Goal: Leave review/rating: Share an evaluation or opinion about a product, service, or content

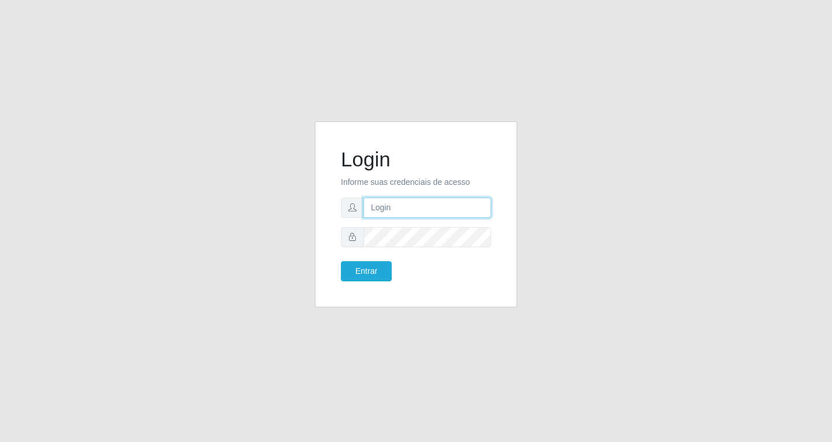
click at [393, 202] on input "text" at bounding box center [428, 208] width 128 height 20
type input "[EMAIL_ADDRESS][DOMAIN_NAME]"
click at [341, 261] on button "Entrar" at bounding box center [366, 271] width 51 height 20
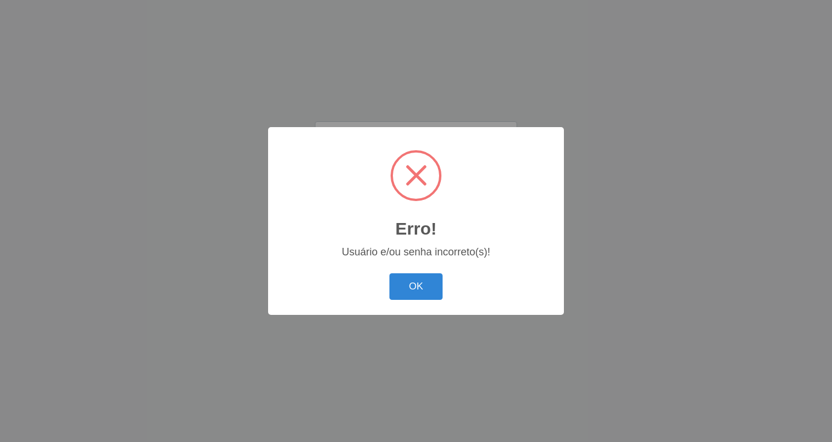
drag, startPoint x: 416, startPoint y: 292, endPoint x: 406, endPoint y: 296, distance: 10.9
click at [417, 292] on button "OK" at bounding box center [417, 286] width 54 height 27
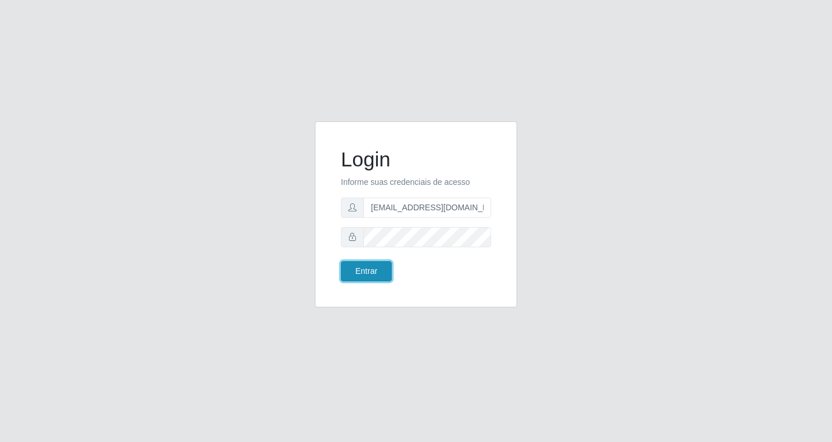
click at [365, 272] on button "Entrar" at bounding box center [366, 271] width 51 height 20
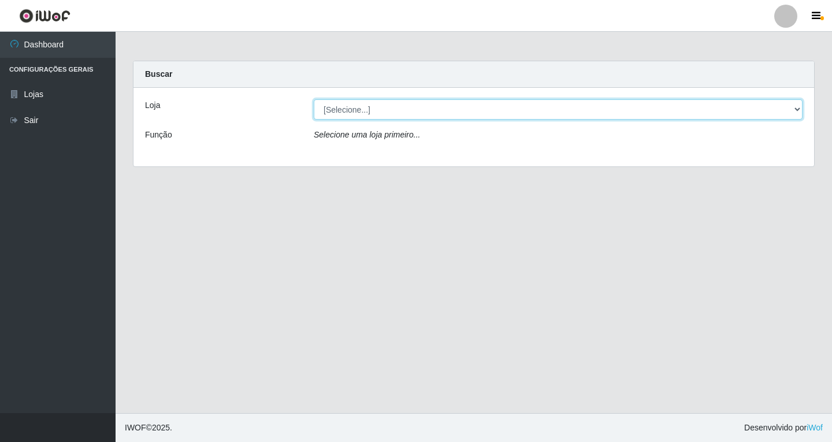
drag, startPoint x: 800, startPoint y: 107, endPoint x: 774, endPoint y: 106, distance: 25.4
click at [798, 107] on select "[Selecione...] SuperFácil Atacado - [GEOGRAPHIC_DATA]" at bounding box center [558, 109] width 489 height 20
select select "503"
click at [314, 99] on select "[Selecione...] SuperFácil Atacado - [GEOGRAPHIC_DATA]" at bounding box center [558, 109] width 489 height 20
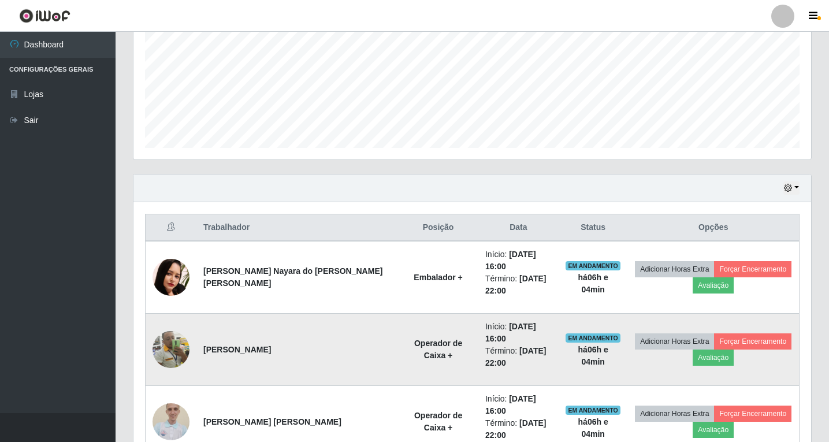
scroll to position [300, 0]
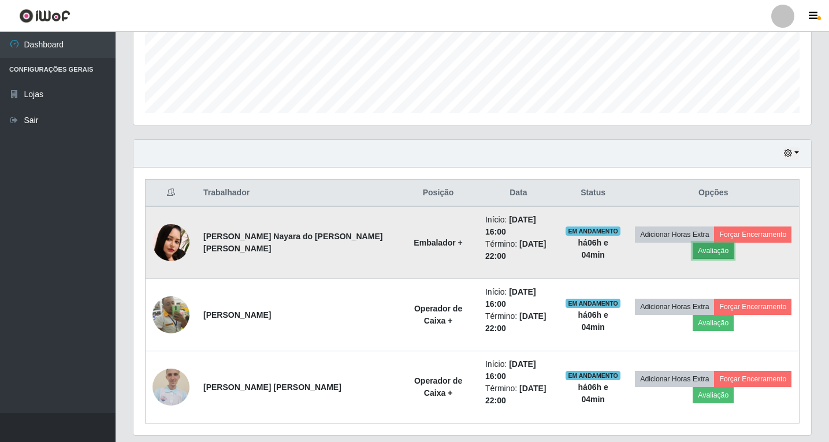
click at [699, 244] on button "Avaliação" at bounding box center [713, 251] width 41 height 16
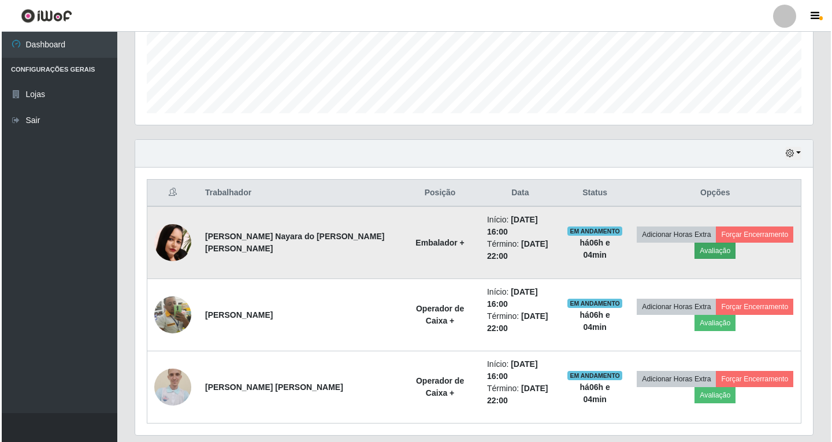
scroll to position [240, 672]
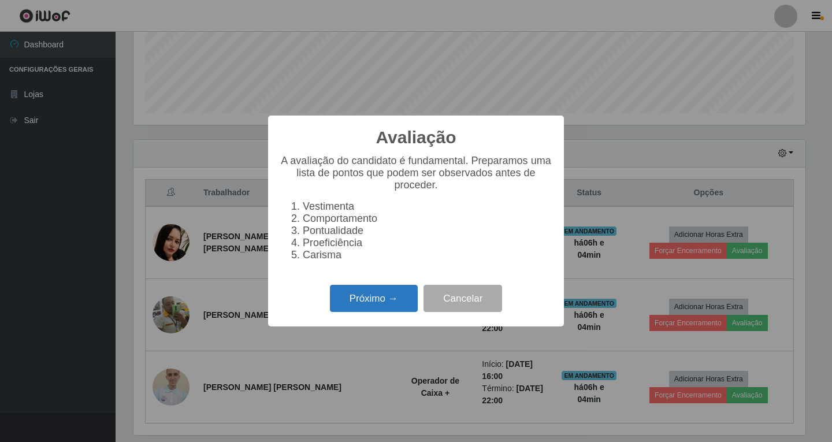
click at [375, 303] on button "Próximo →" at bounding box center [374, 298] width 88 height 27
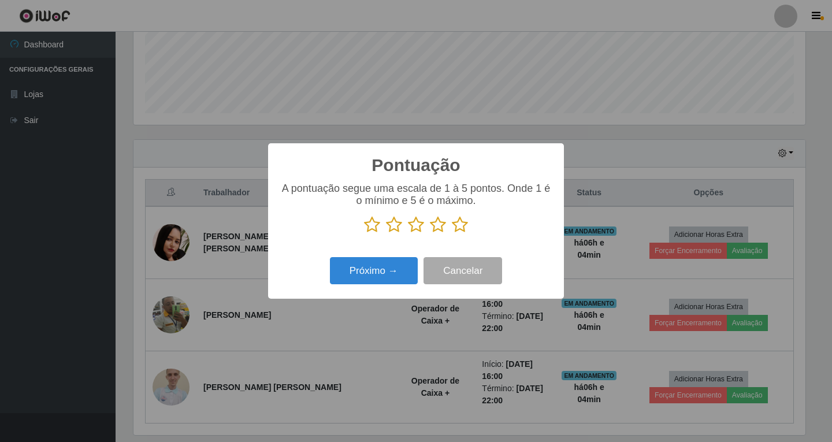
scroll to position [577711, 577278]
drag, startPoint x: 438, startPoint y: 223, endPoint x: 372, endPoint y: 280, distance: 87.7
click at [438, 224] on icon at bounding box center [438, 224] width 16 height 17
click at [430, 233] on input "radio" at bounding box center [430, 233] width 0 height 0
click at [380, 279] on button "Próximo →" at bounding box center [374, 270] width 88 height 27
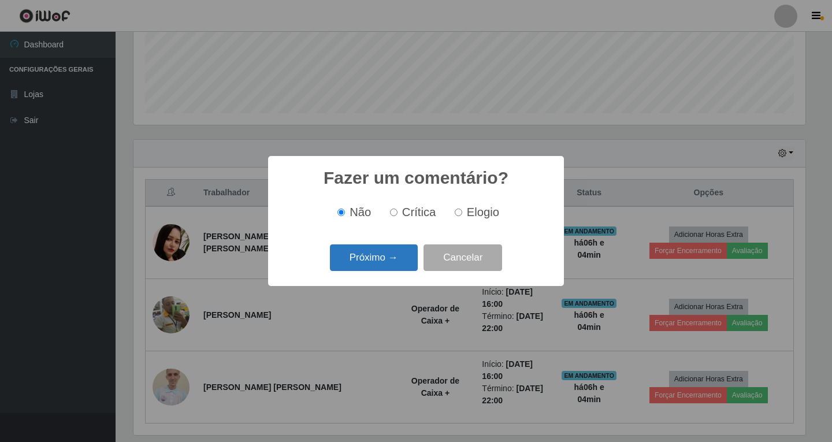
click at [388, 268] on button "Próximo →" at bounding box center [374, 257] width 88 height 27
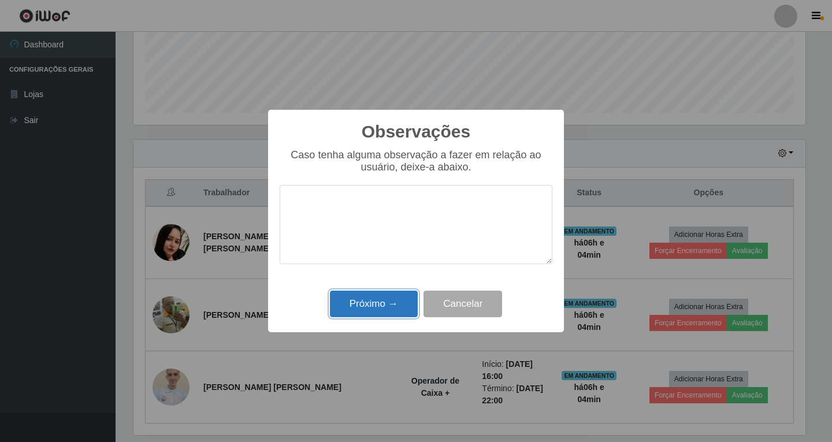
click at [383, 300] on button "Próximo →" at bounding box center [374, 304] width 88 height 27
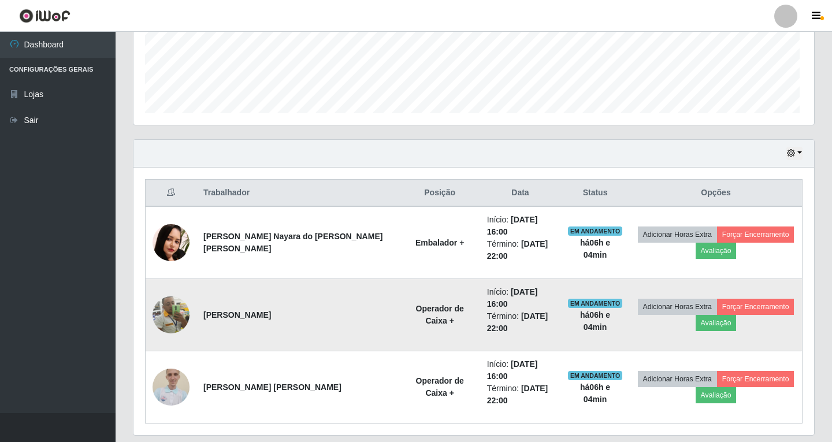
scroll to position [240, 678]
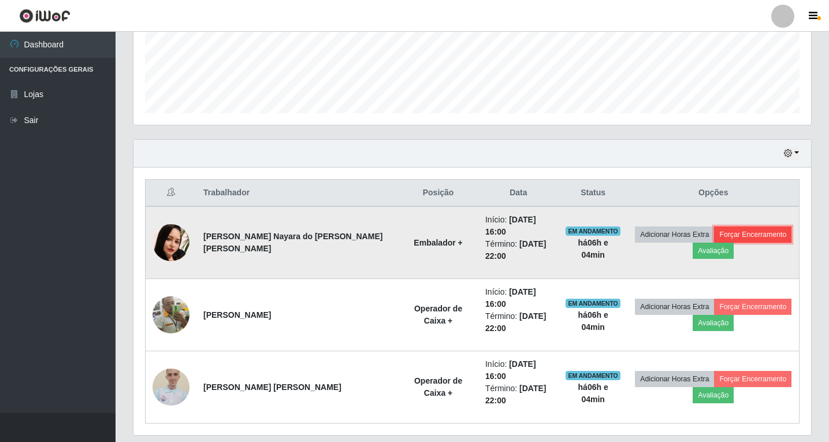
click at [724, 228] on button "Forçar Encerramento" at bounding box center [752, 235] width 77 height 16
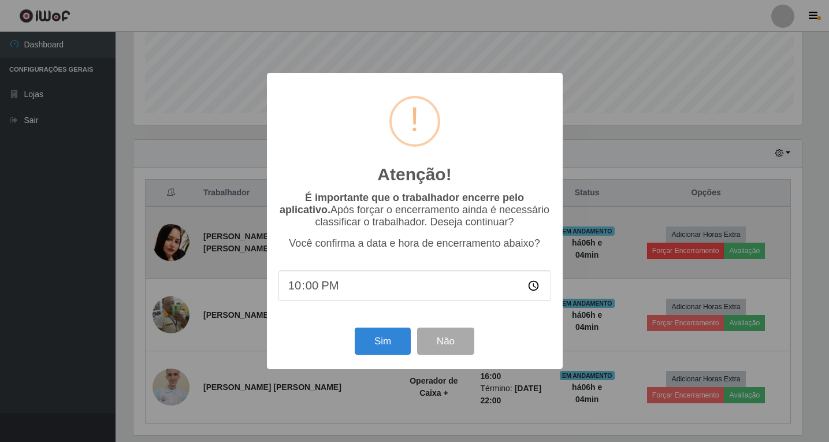
scroll to position [240, 672]
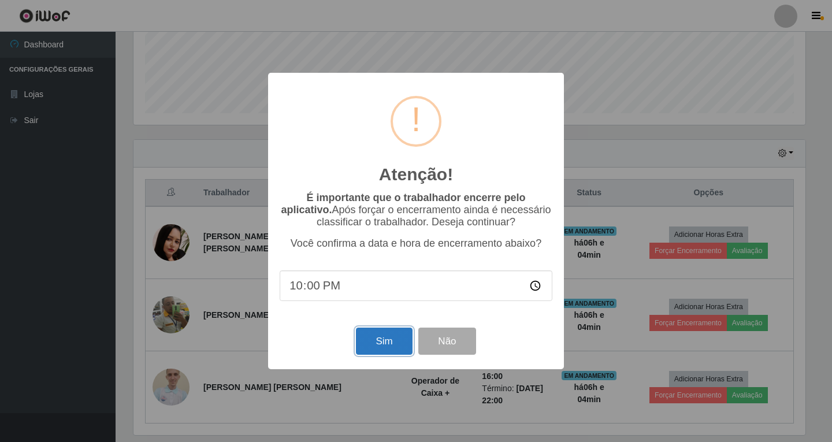
click at [379, 346] on button "Sim" at bounding box center [384, 341] width 56 height 27
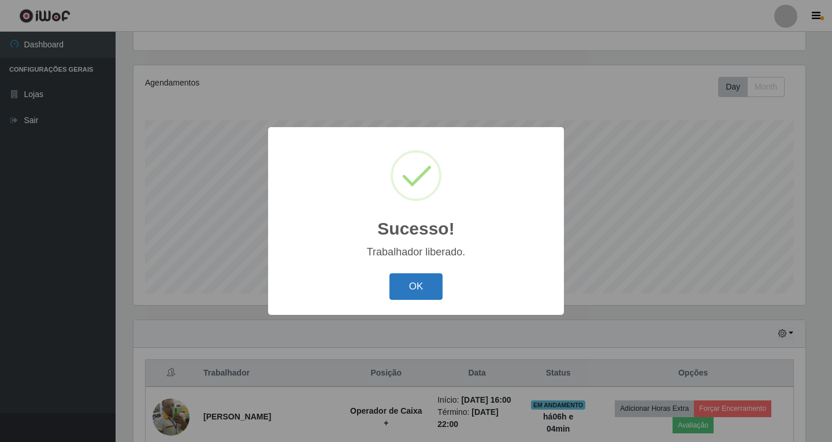
click at [420, 287] on button "OK" at bounding box center [417, 286] width 54 height 27
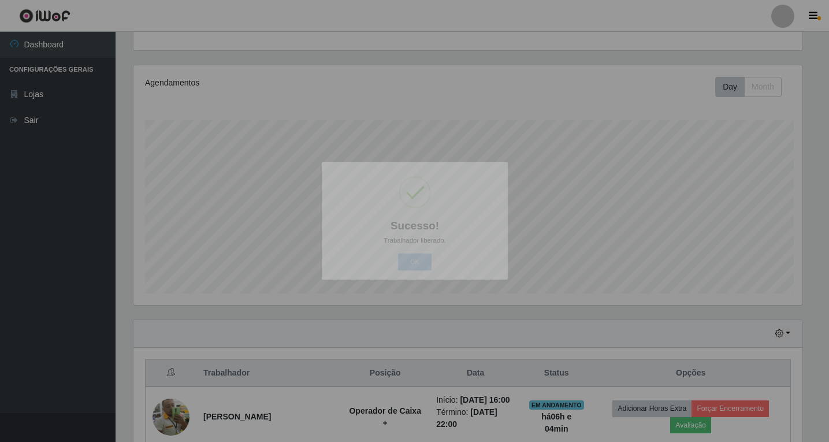
scroll to position [240, 678]
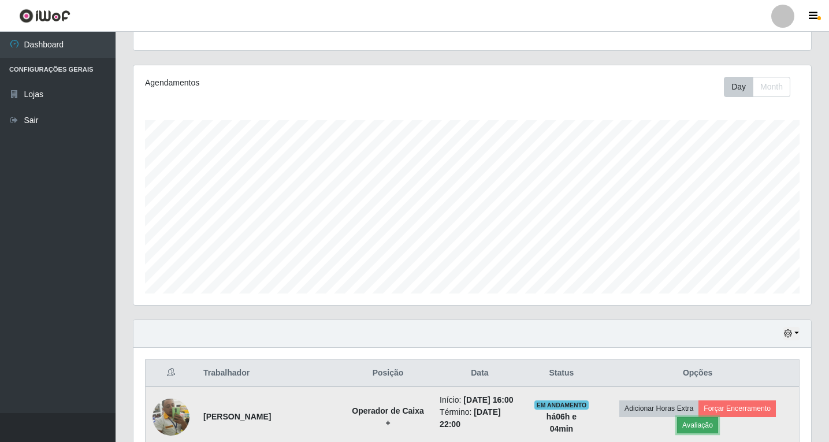
click at [696, 425] on button "Avaliação" at bounding box center [697, 425] width 41 height 16
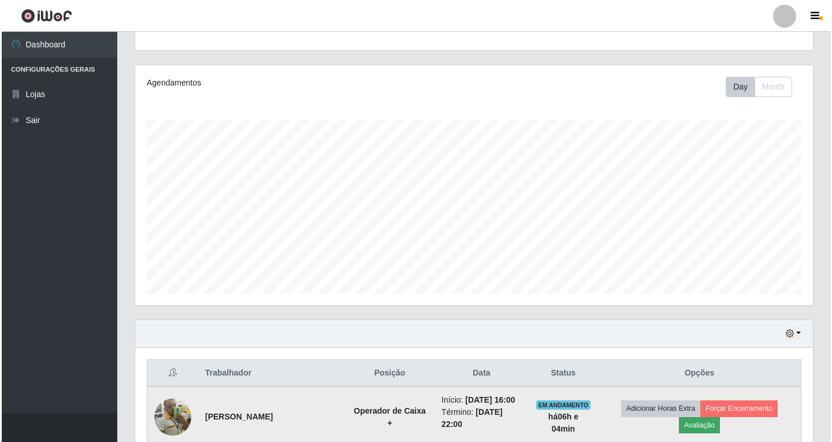
scroll to position [240, 672]
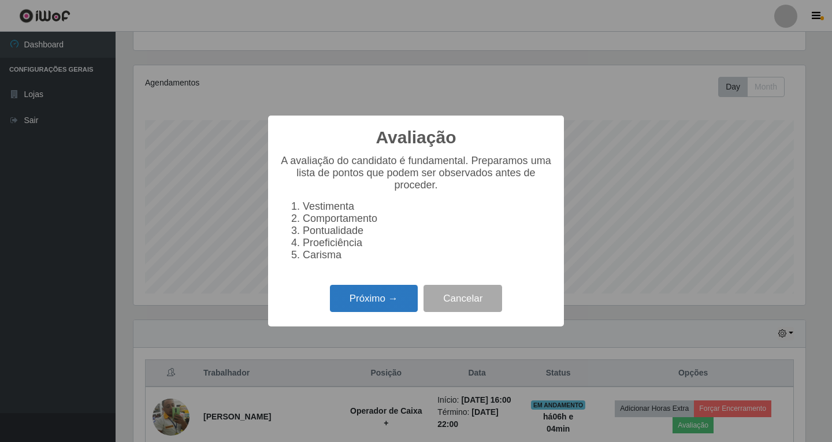
click at [394, 305] on button "Próximo →" at bounding box center [374, 298] width 88 height 27
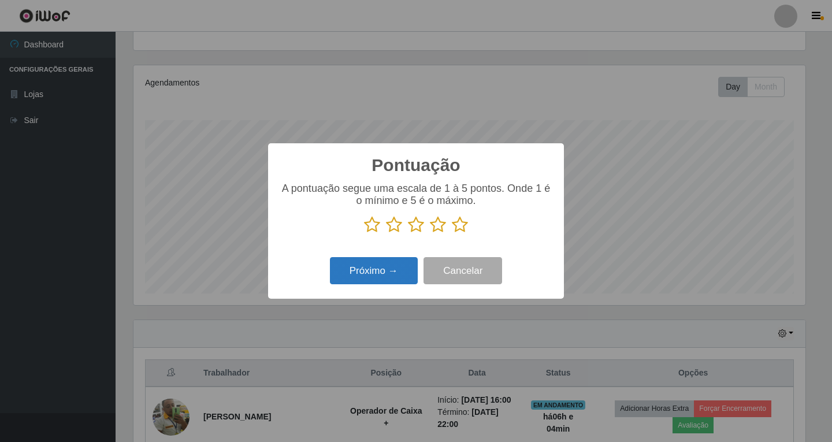
scroll to position [577711, 577278]
drag, startPoint x: 442, startPoint y: 224, endPoint x: 388, endPoint y: 246, distance: 58.6
click at [439, 225] on icon at bounding box center [438, 224] width 16 height 17
click at [430, 233] on input "radio" at bounding box center [430, 233] width 0 height 0
click at [374, 274] on button "Próximo →" at bounding box center [374, 270] width 88 height 27
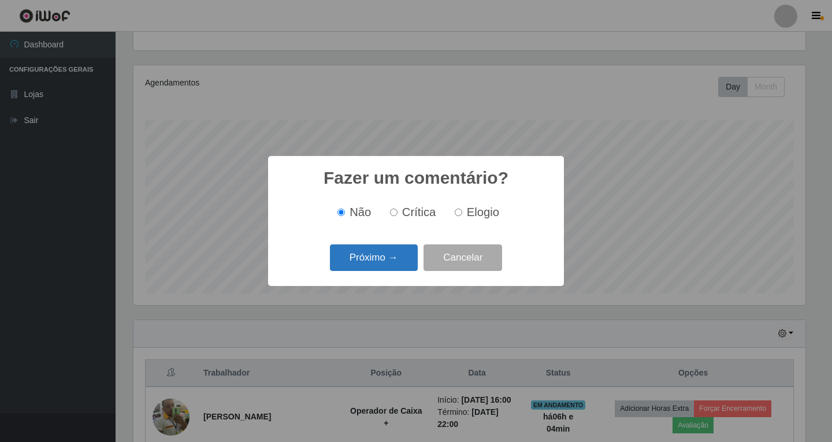
click at [400, 260] on button "Próximo →" at bounding box center [374, 257] width 88 height 27
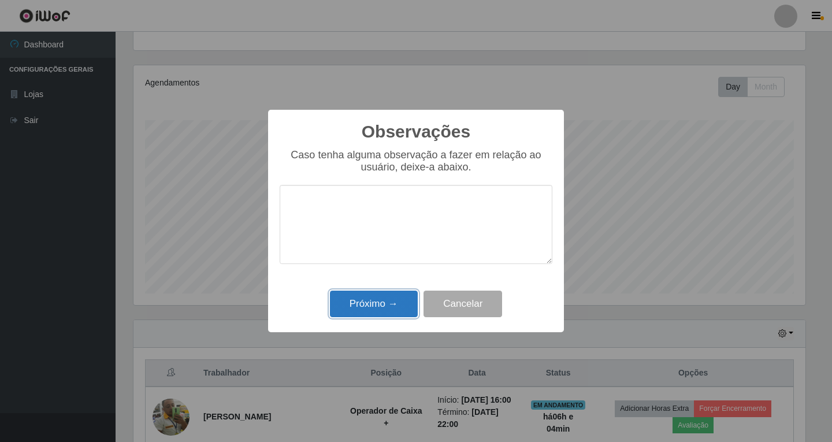
click at [392, 299] on button "Próximo →" at bounding box center [374, 304] width 88 height 27
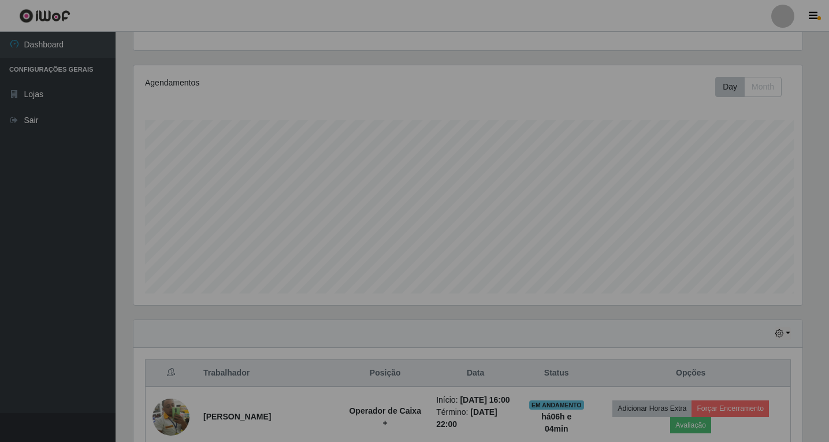
scroll to position [240, 678]
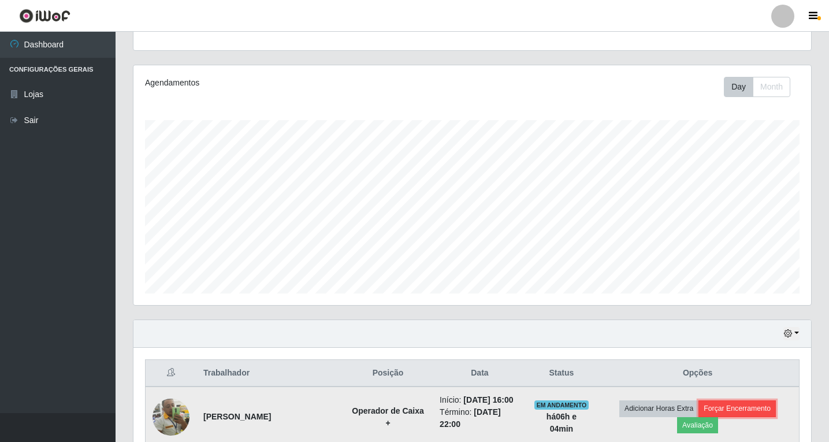
click at [729, 402] on button "Forçar Encerramento" at bounding box center [737, 409] width 77 height 16
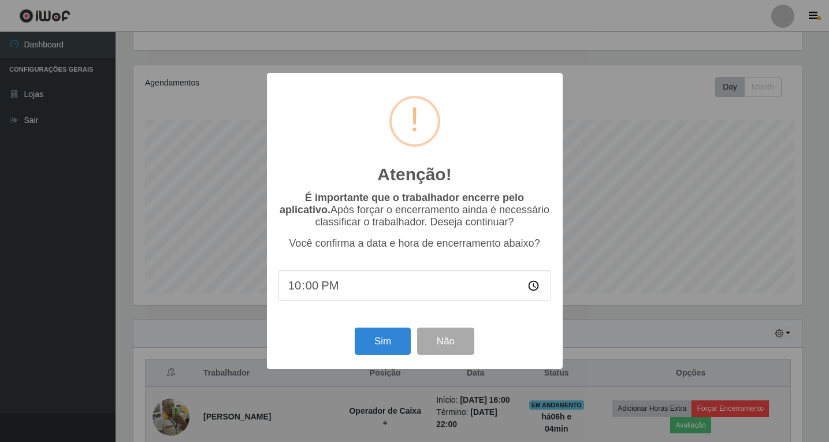
scroll to position [240, 672]
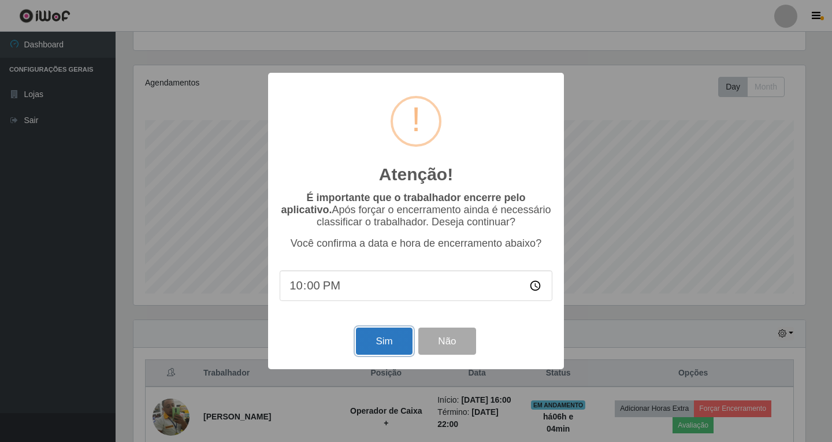
drag, startPoint x: 387, startPoint y: 342, endPoint x: 392, endPoint y: 325, distance: 17.5
click at [387, 341] on button "Sim" at bounding box center [384, 341] width 56 height 27
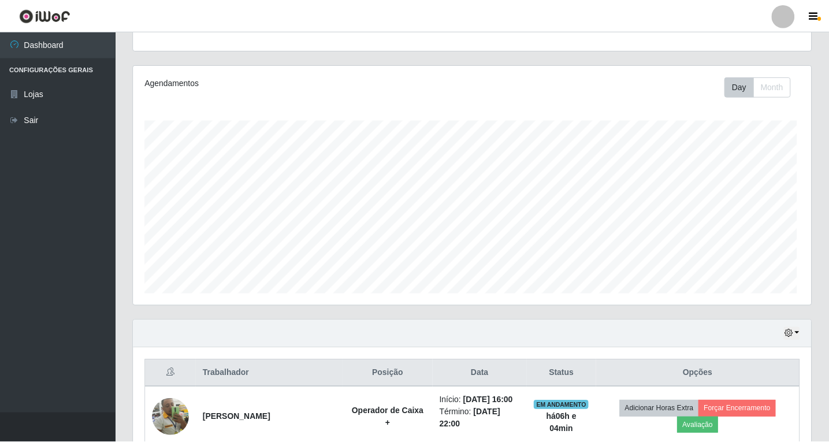
scroll to position [0, 0]
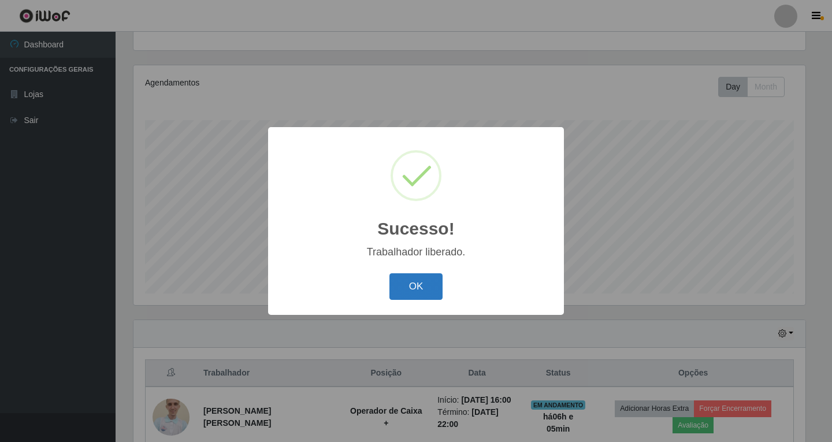
click at [421, 285] on button "OK" at bounding box center [417, 286] width 54 height 27
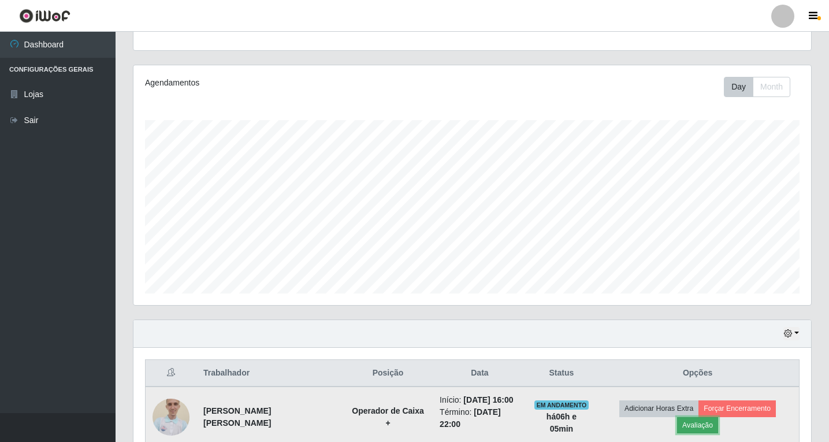
drag, startPoint x: 701, startPoint y: 427, endPoint x: 694, endPoint y: 420, distance: 10.2
click at [694, 420] on button "Avaliação" at bounding box center [697, 425] width 41 height 16
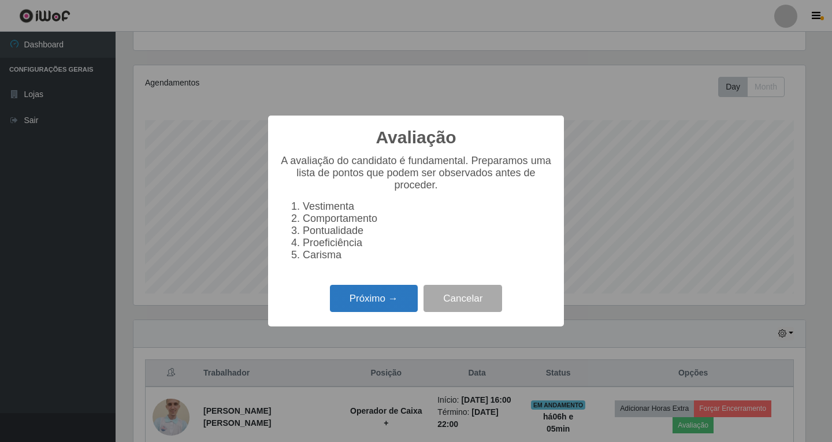
click at [396, 309] on button "Próximo →" at bounding box center [374, 298] width 88 height 27
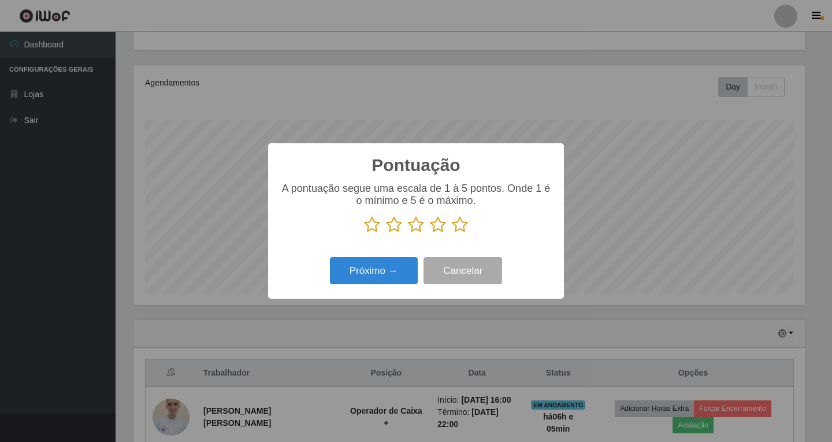
click at [440, 228] on icon at bounding box center [438, 224] width 16 height 17
click at [430, 233] on input "radio" at bounding box center [430, 233] width 0 height 0
click at [385, 276] on button "Próximo →" at bounding box center [374, 270] width 88 height 27
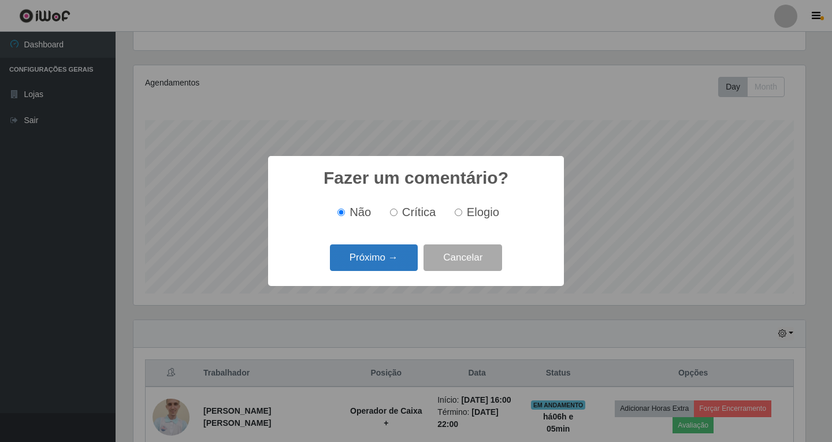
click at [386, 258] on button "Próximo →" at bounding box center [374, 257] width 88 height 27
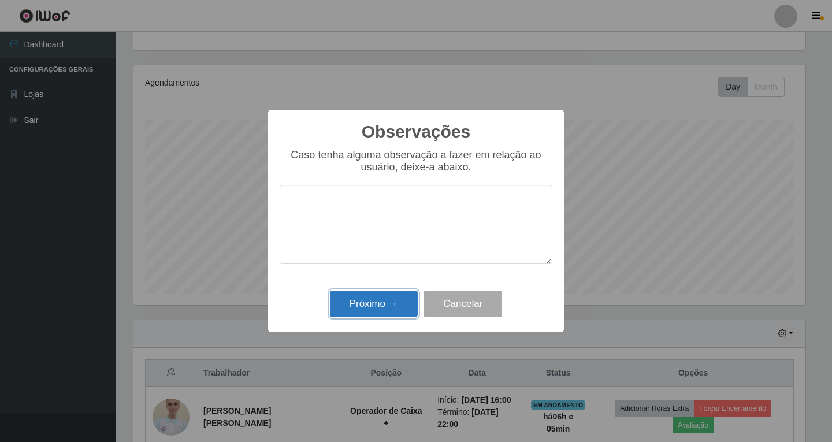
click at [358, 306] on button "Próximo →" at bounding box center [374, 304] width 88 height 27
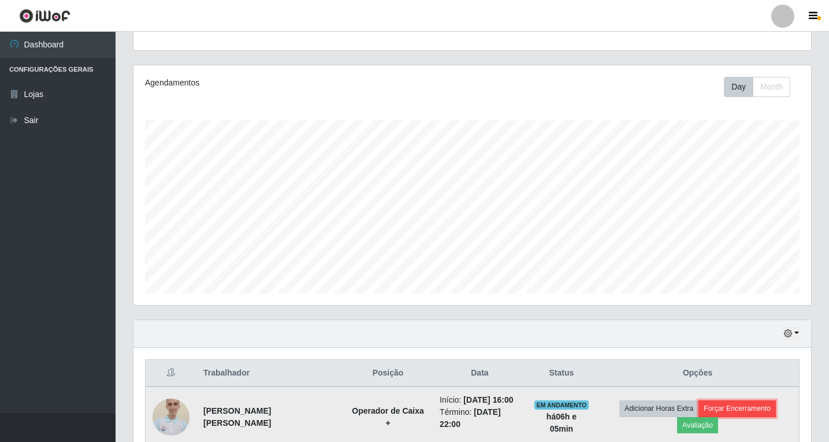
click at [736, 407] on button "Forçar Encerramento" at bounding box center [737, 409] width 77 height 16
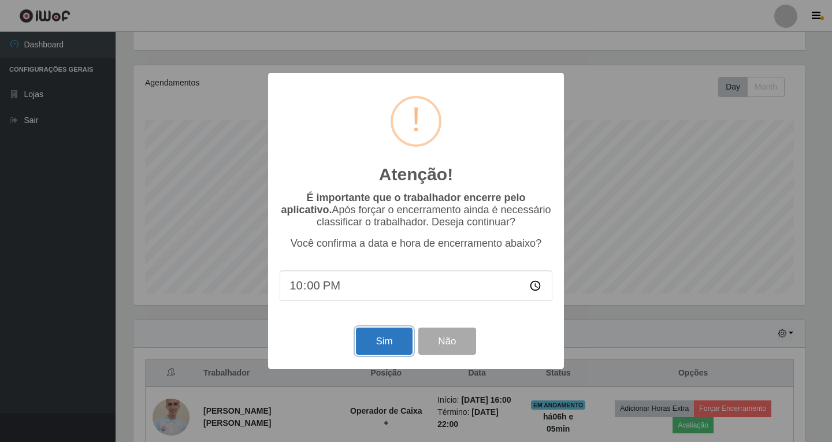
click at [373, 351] on button "Sim" at bounding box center [384, 341] width 56 height 27
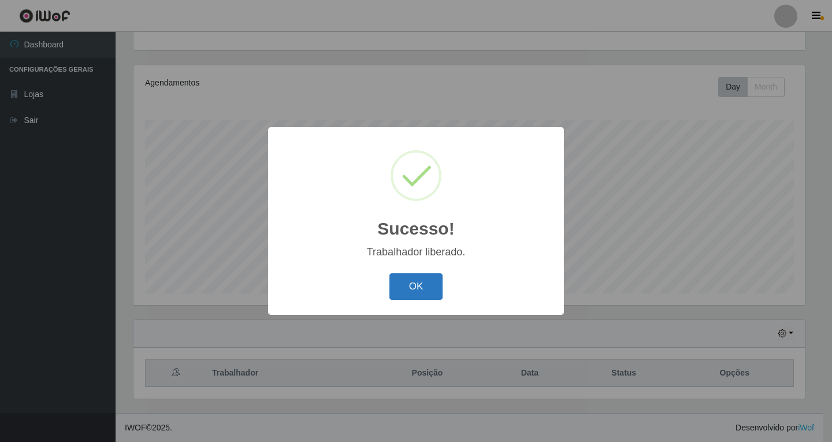
click at [407, 286] on button "OK" at bounding box center [417, 286] width 54 height 27
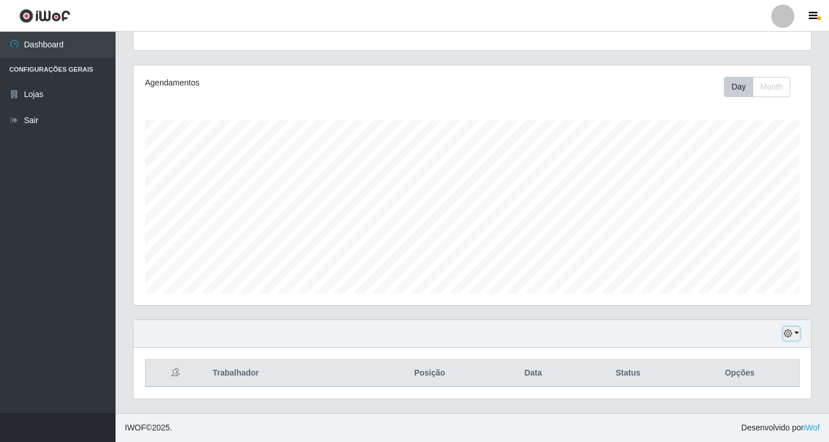
click at [795, 334] on button "button" at bounding box center [792, 333] width 16 height 13
click at [744, 288] on button "1 Semana" at bounding box center [753, 291] width 91 height 24
